Goal: Information Seeking & Learning: Compare options

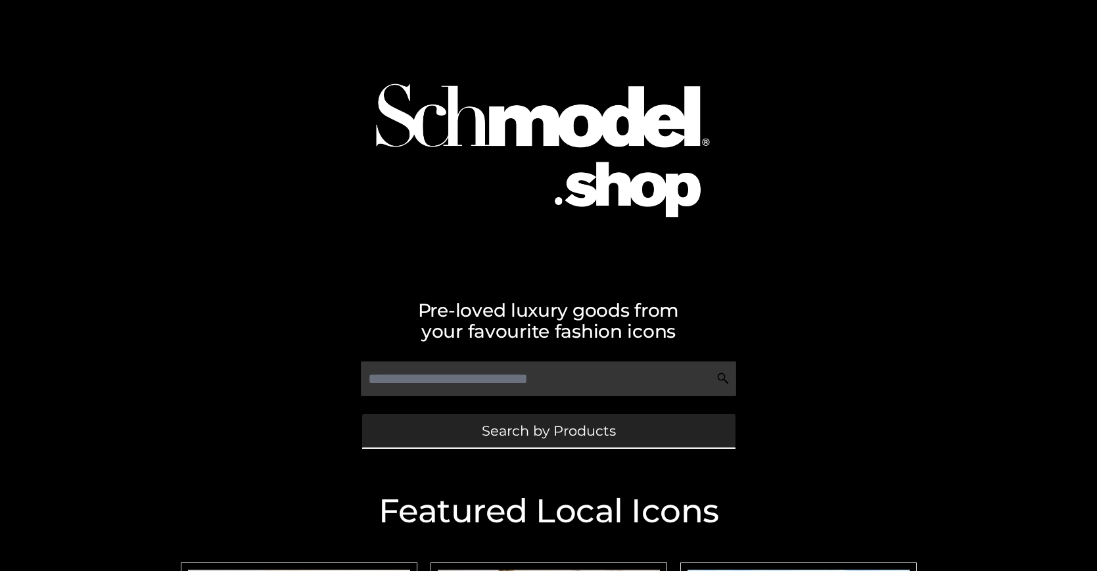
click at [548, 430] on span "Search by Products" at bounding box center [549, 431] width 134 height 14
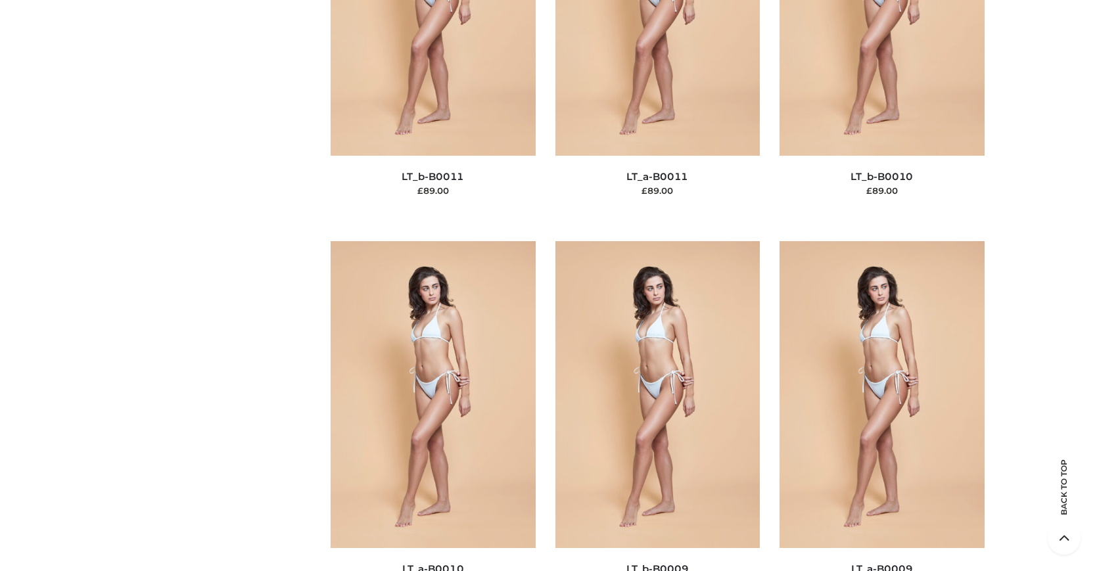
scroll to position [198, 0]
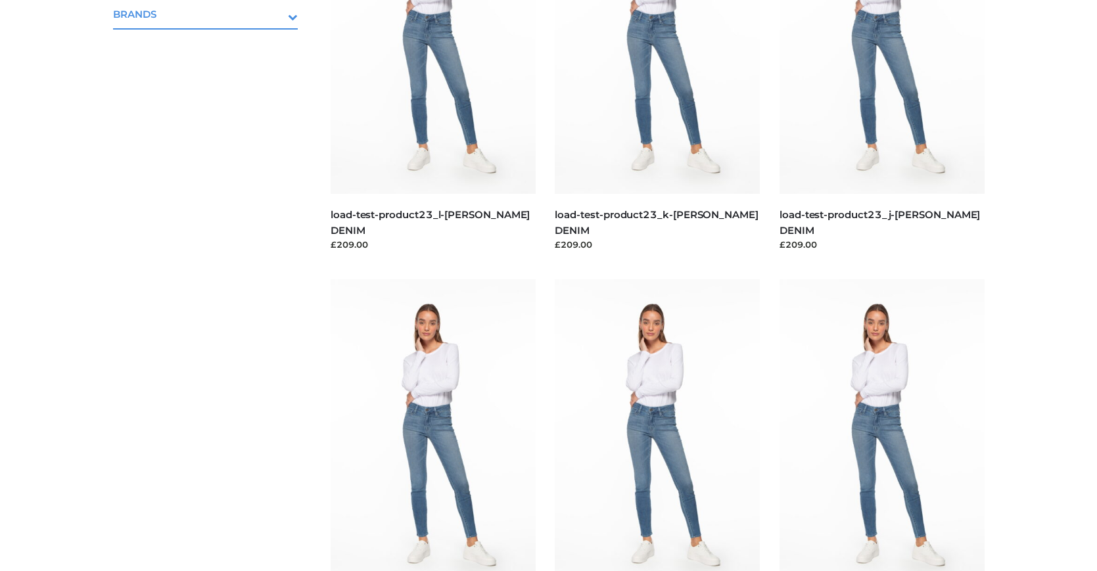
click at [275, 14] on icon "Toggle Submenu" at bounding box center [223, 16] width 147 height 15
click at [212, 42] on span "OPP SWIMWEAR" at bounding box center [212, 42] width 172 height 15
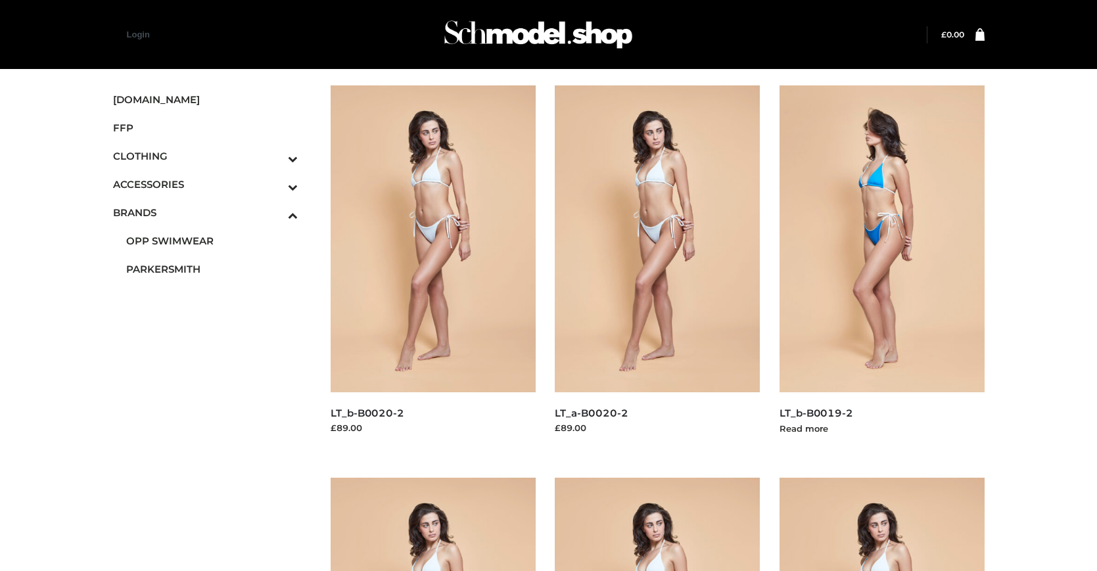
click at [881, 268] on img at bounding box center [881, 238] width 205 height 307
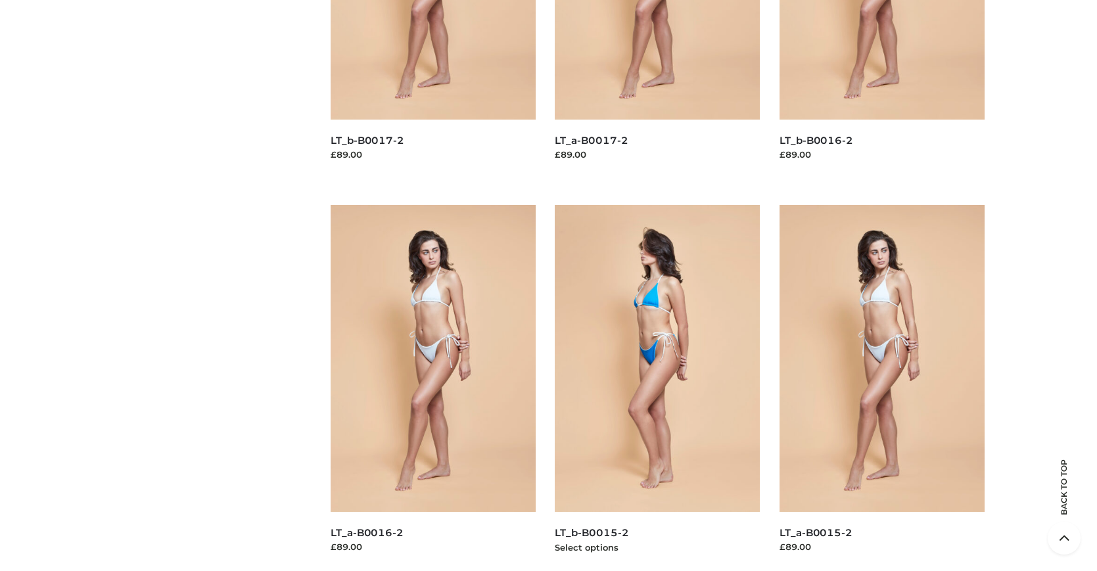
click at [657, 388] on img at bounding box center [657, 358] width 205 height 307
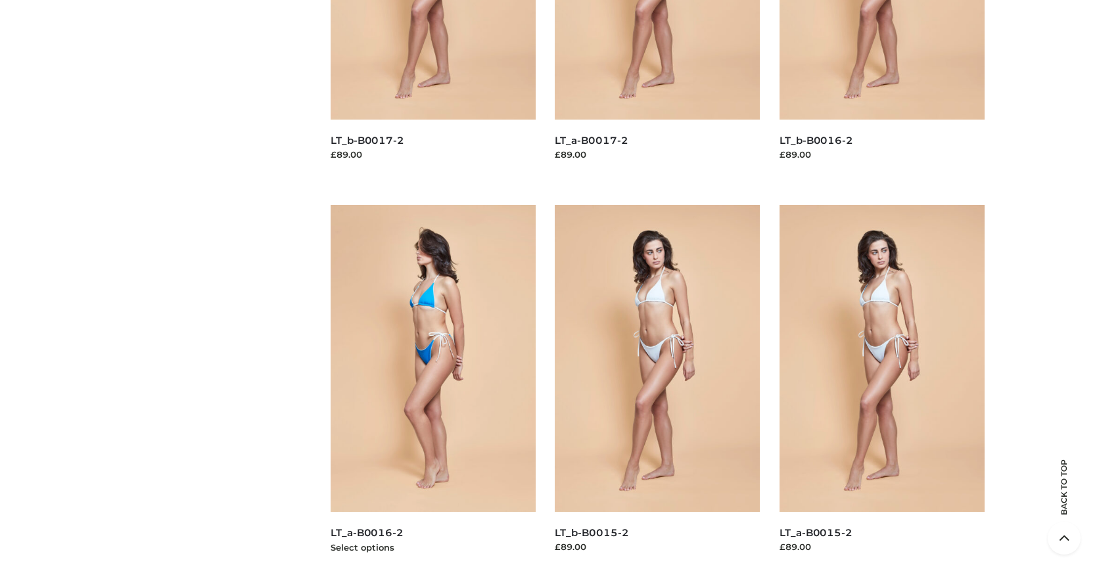
click at [432, 388] on img at bounding box center [433, 358] width 205 height 307
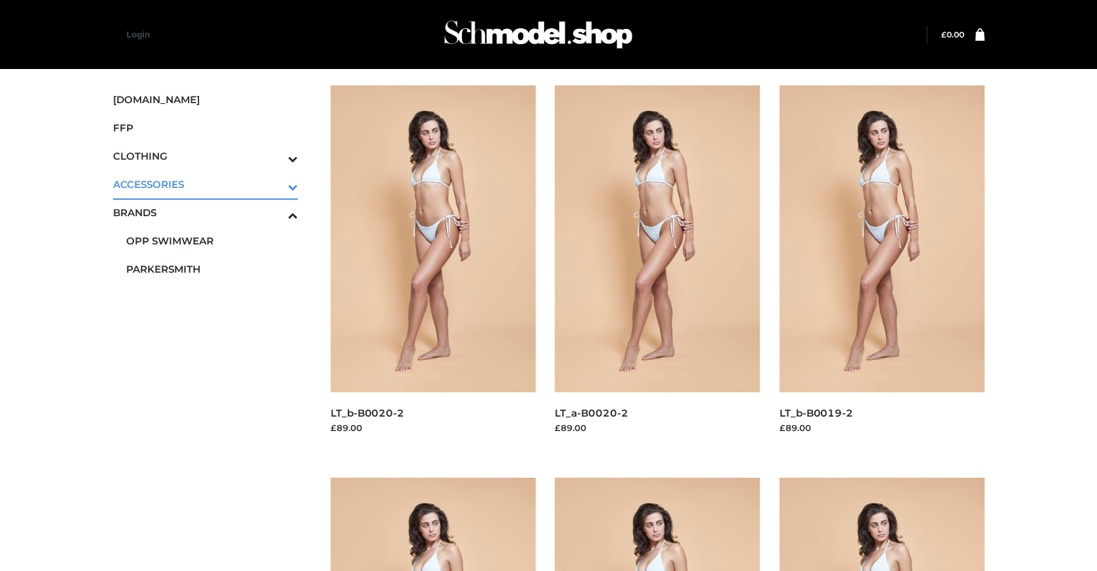
click at [275, 184] on icon "Toggle Submenu" at bounding box center [223, 186] width 147 height 15
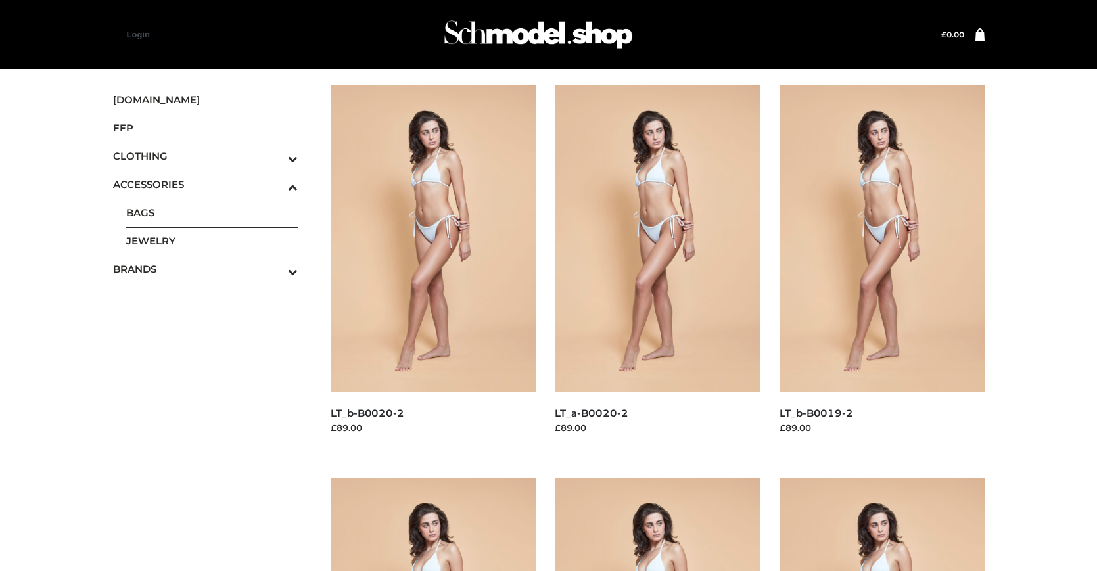
click at [212, 212] on span "BAGS" at bounding box center [212, 212] width 172 height 15
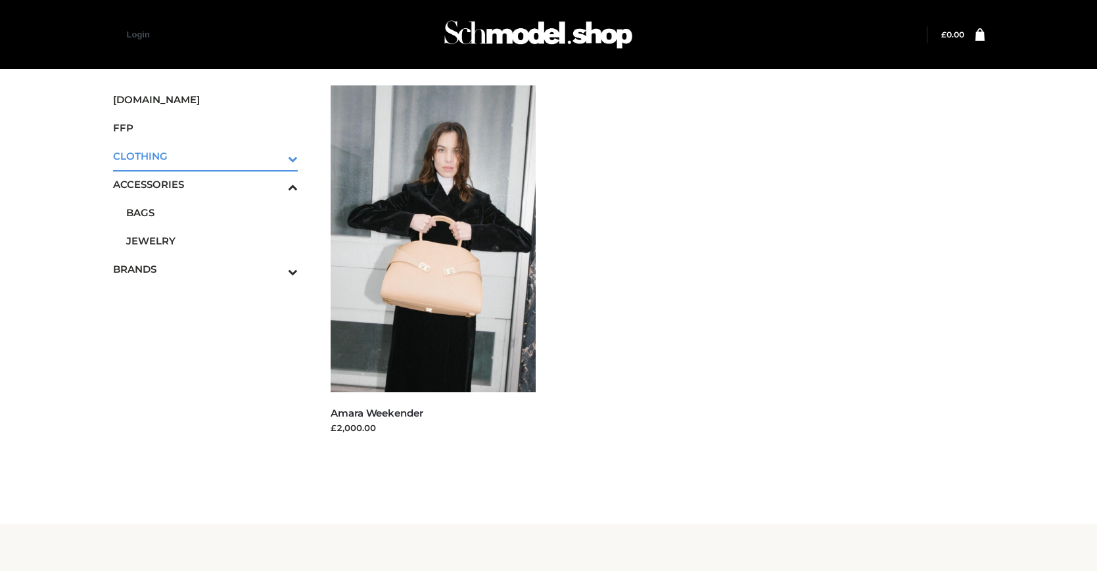
click at [275, 156] on icon "Toggle Submenu" at bounding box center [223, 158] width 147 height 15
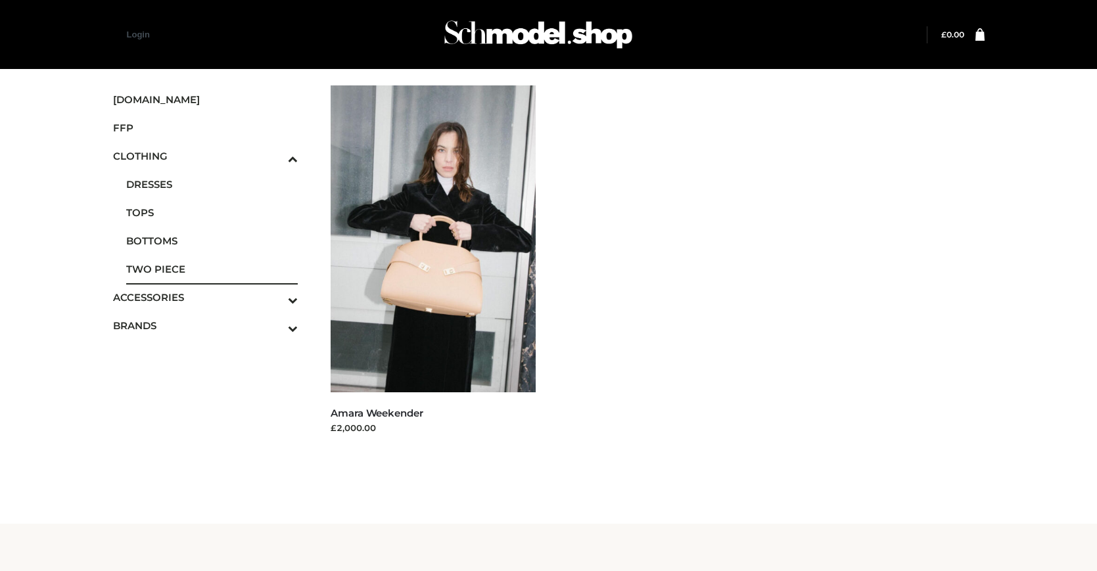
click at [212, 269] on span "TWO PIECE" at bounding box center [212, 269] width 172 height 15
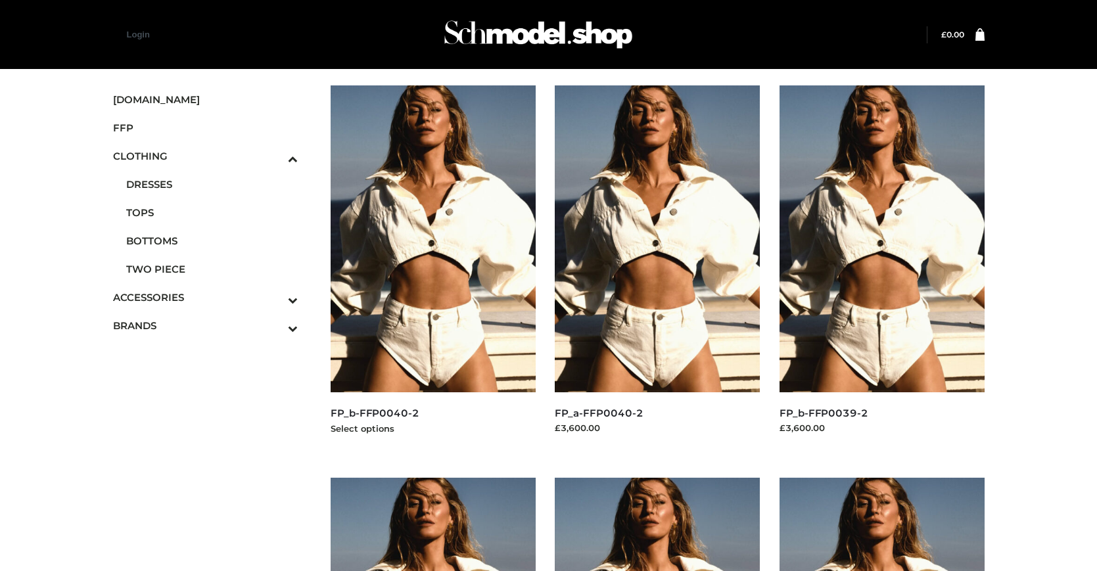
click at [432, 268] on img at bounding box center [433, 238] width 205 height 307
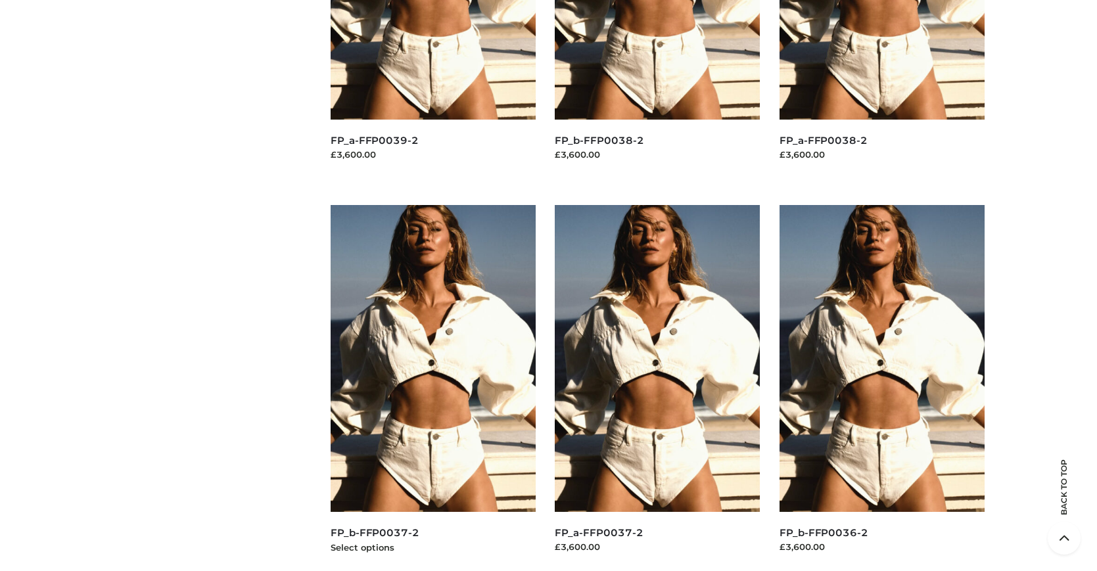
click at [432, 388] on img at bounding box center [433, 358] width 205 height 307
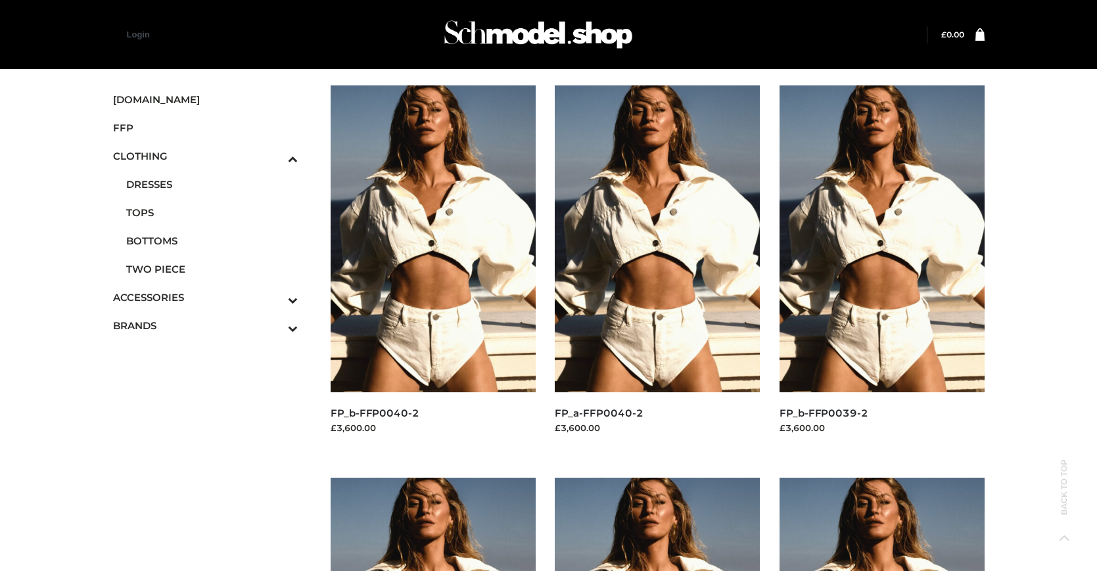
scroll to position [1058, 0]
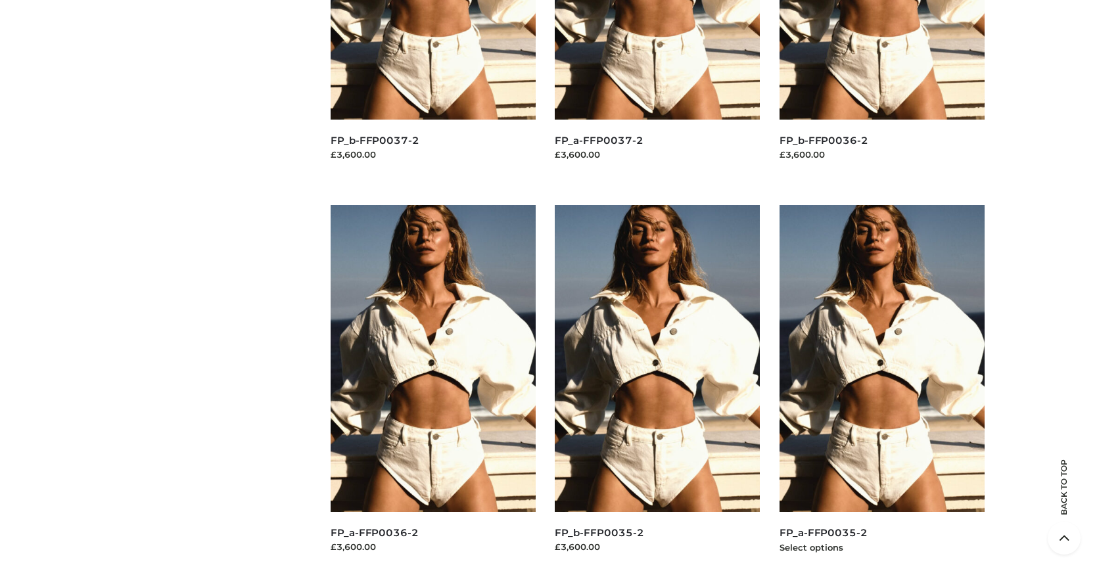
click at [881, 388] on img at bounding box center [881, 358] width 205 height 307
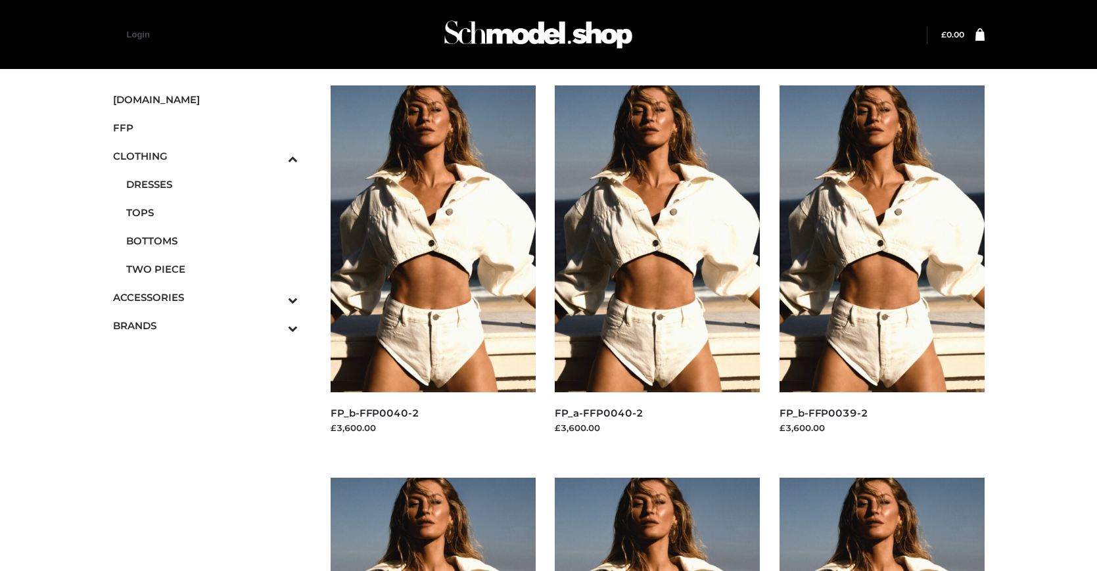
scroll to position [666, 0]
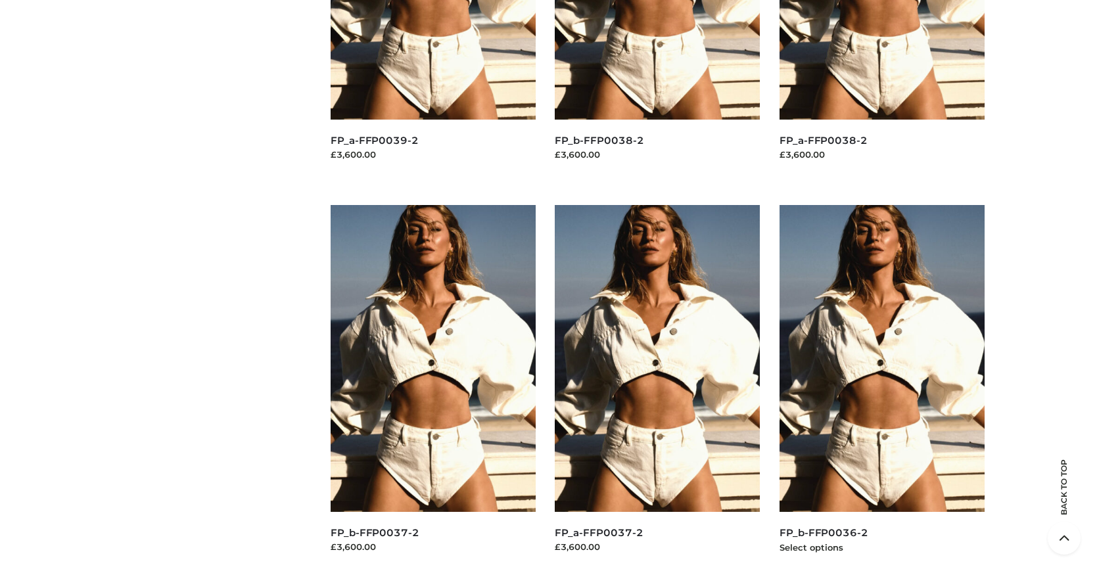
click at [881, 388] on img at bounding box center [881, 358] width 205 height 307
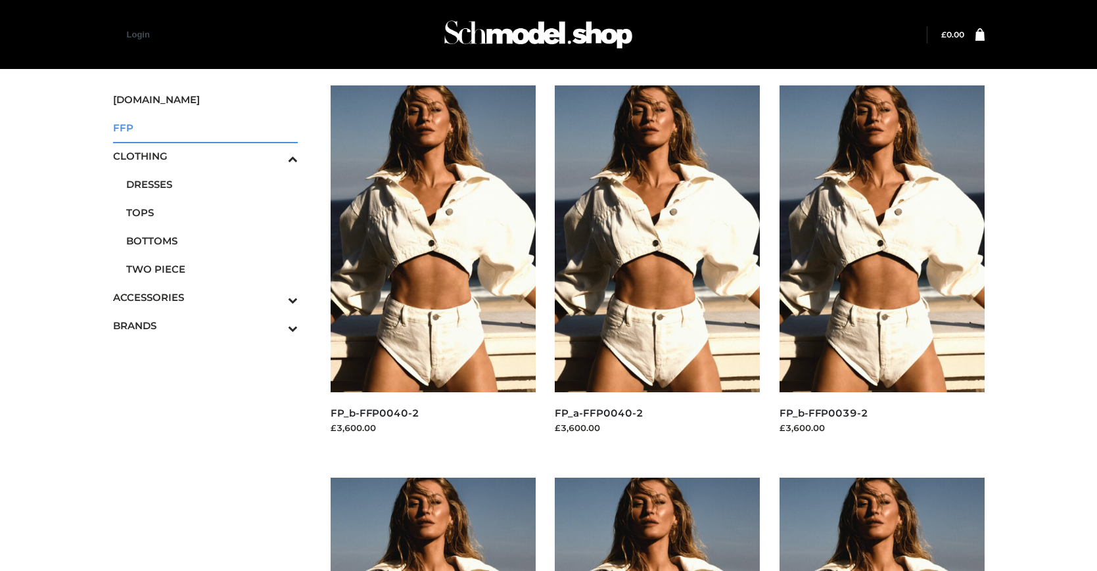
click at [205, 127] on span "FFP" at bounding box center [205, 127] width 185 height 15
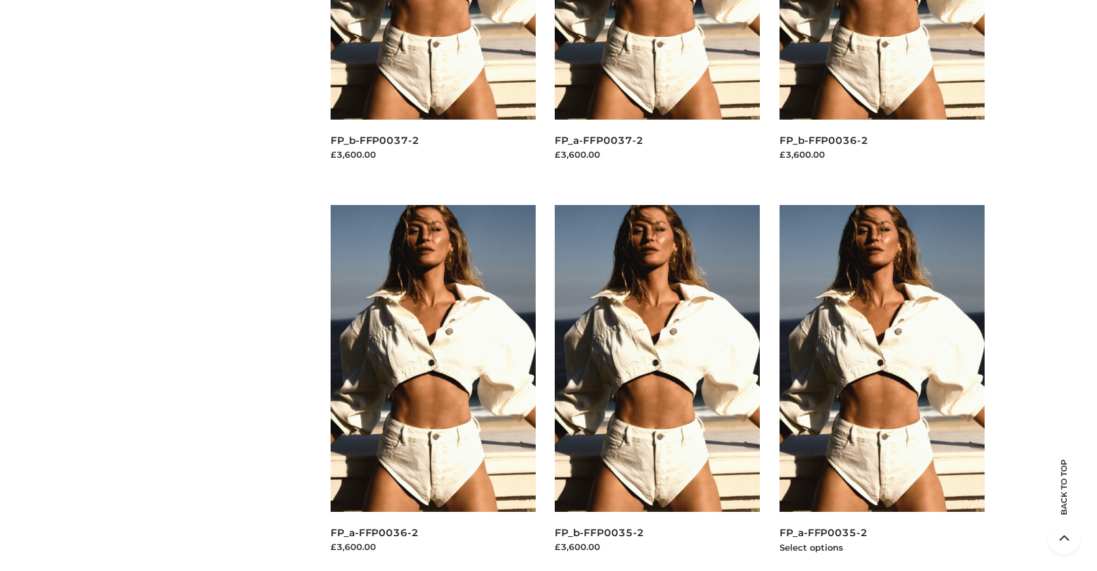
click at [881, 388] on img at bounding box center [881, 358] width 205 height 307
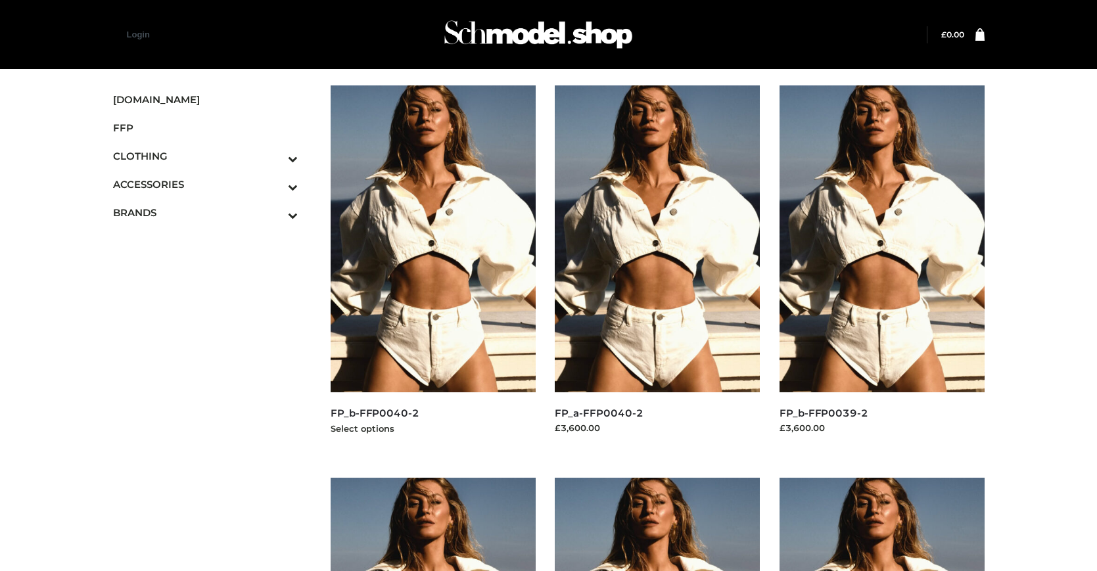
click at [432, 268] on img at bounding box center [433, 238] width 205 height 307
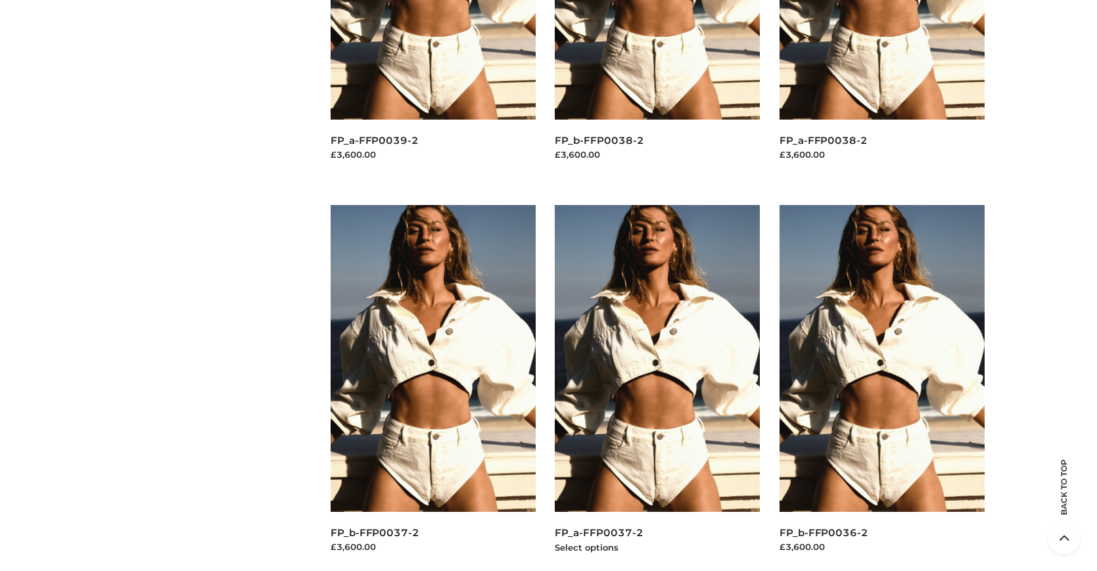
click at [657, 388] on img at bounding box center [657, 358] width 205 height 307
click at [881, 388] on img at bounding box center [881, 358] width 205 height 307
